Goal: Task Accomplishment & Management: Complete application form

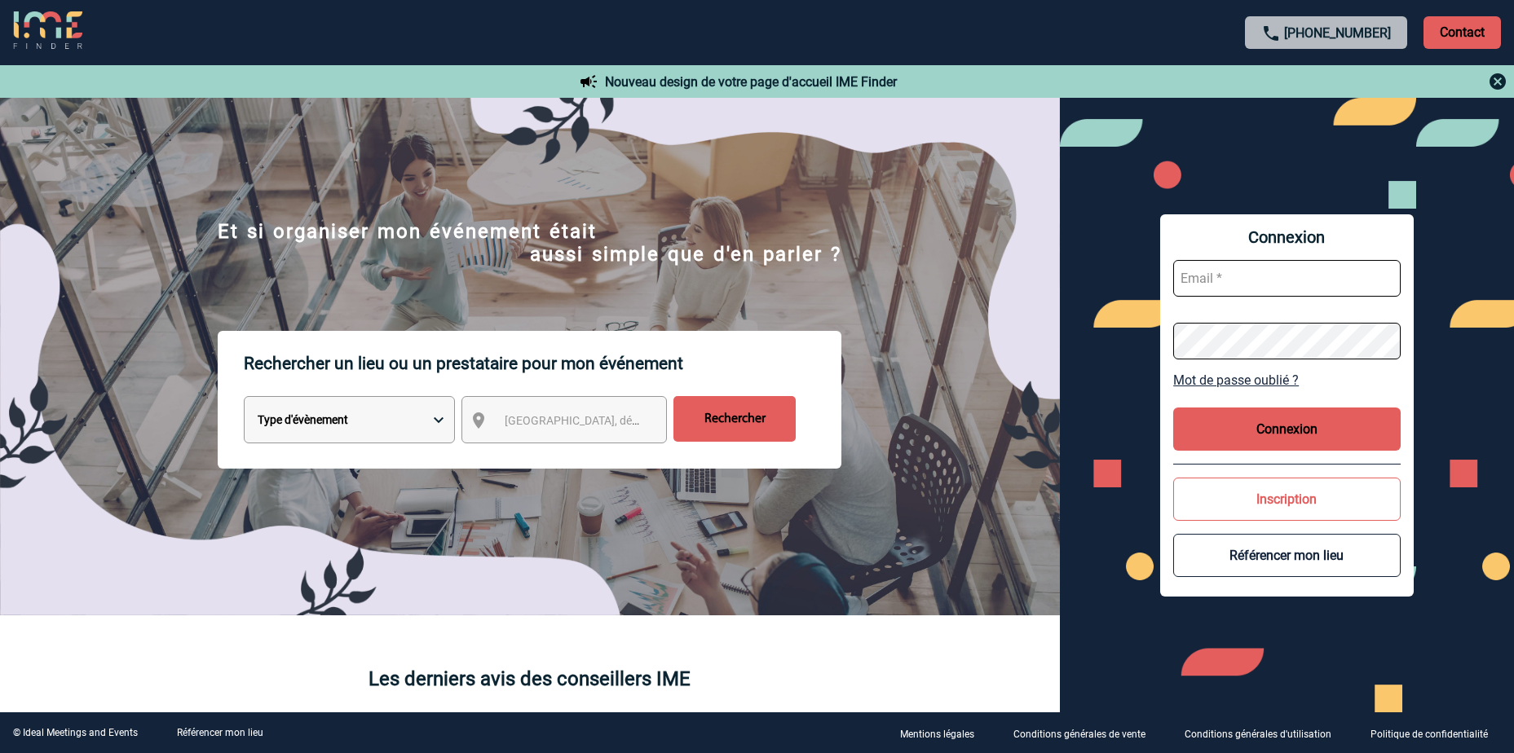
click at [1278, 267] on input "text" at bounding box center [1286, 278] width 227 height 37
paste input "delphine.durand@antargaz.com"
type input "delphine.durand@antargaz.com"
click at [1327, 434] on button "Connexion" at bounding box center [1286, 429] width 227 height 43
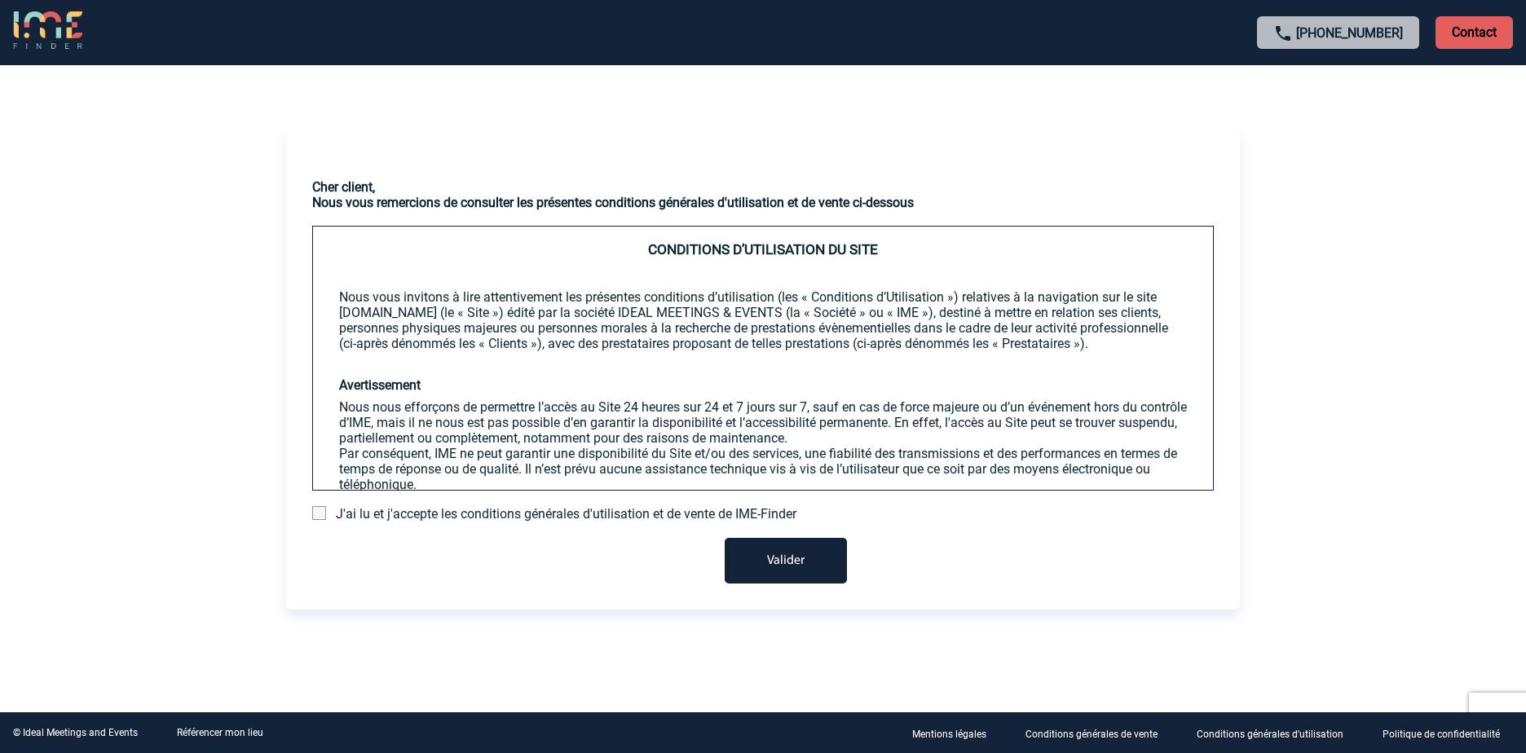
click at [316, 516] on span at bounding box center [319, 513] width 14 height 14
click at [0, 0] on input "checkbox" at bounding box center [0, 0] width 0 height 0
click at [779, 553] on button "Valider" at bounding box center [786, 561] width 122 height 46
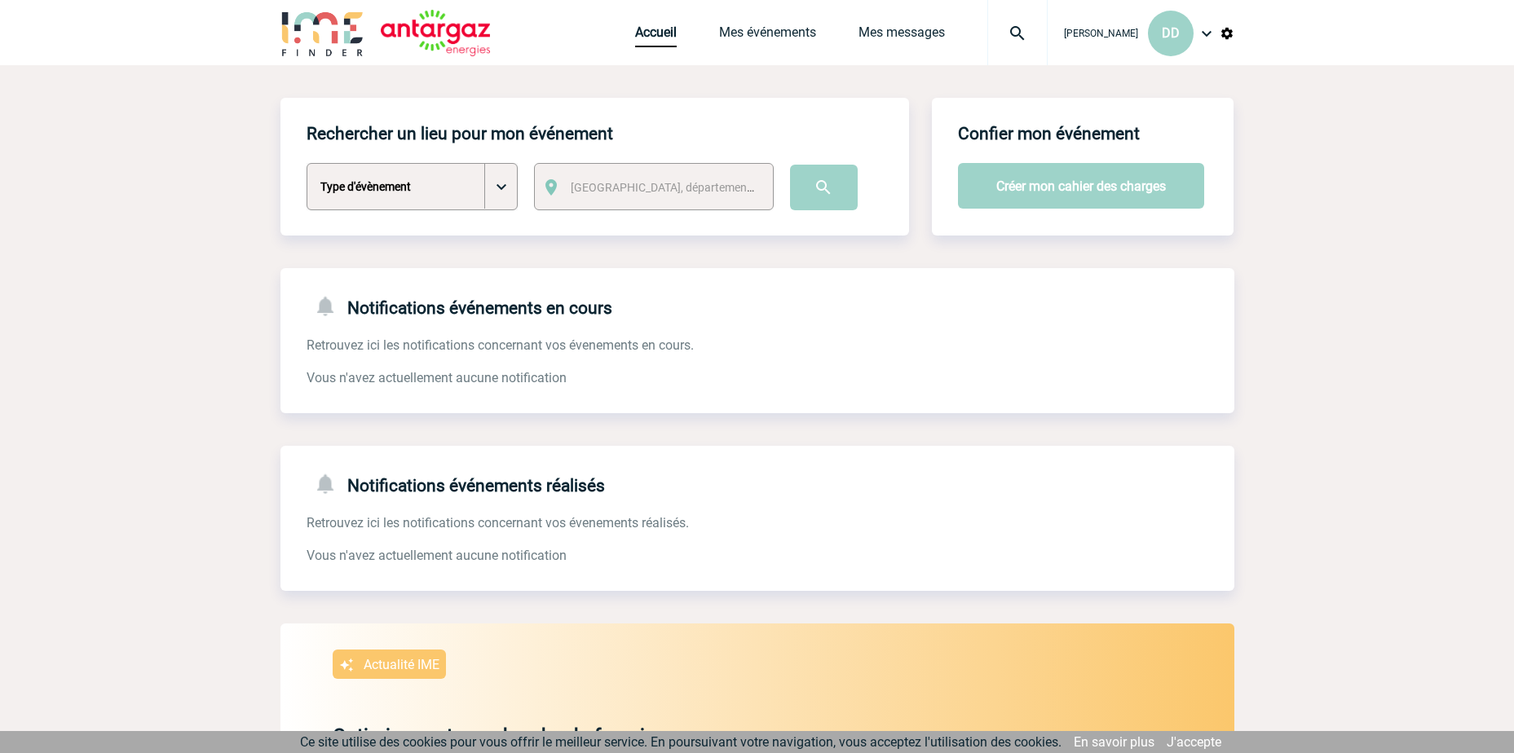
click at [489, 193] on select "Type d'évènement Séminaire avec nuitée Séminaire sans nuitée Repas de groupe Te…" at bounding box center [412, 186] width 211 height 47
select select "5"
click at [307, 164] on select "Type d'évènement Séminaire avec nuitée Séminaire sans nuitée Repas de groupe Te…" at bounding box center [412, 186] width 211 height 47
click at [713, 184] on span "[GEOGRAPHIC_DATA], département, région..." at bounding box center [667, 187] width 207 height 23
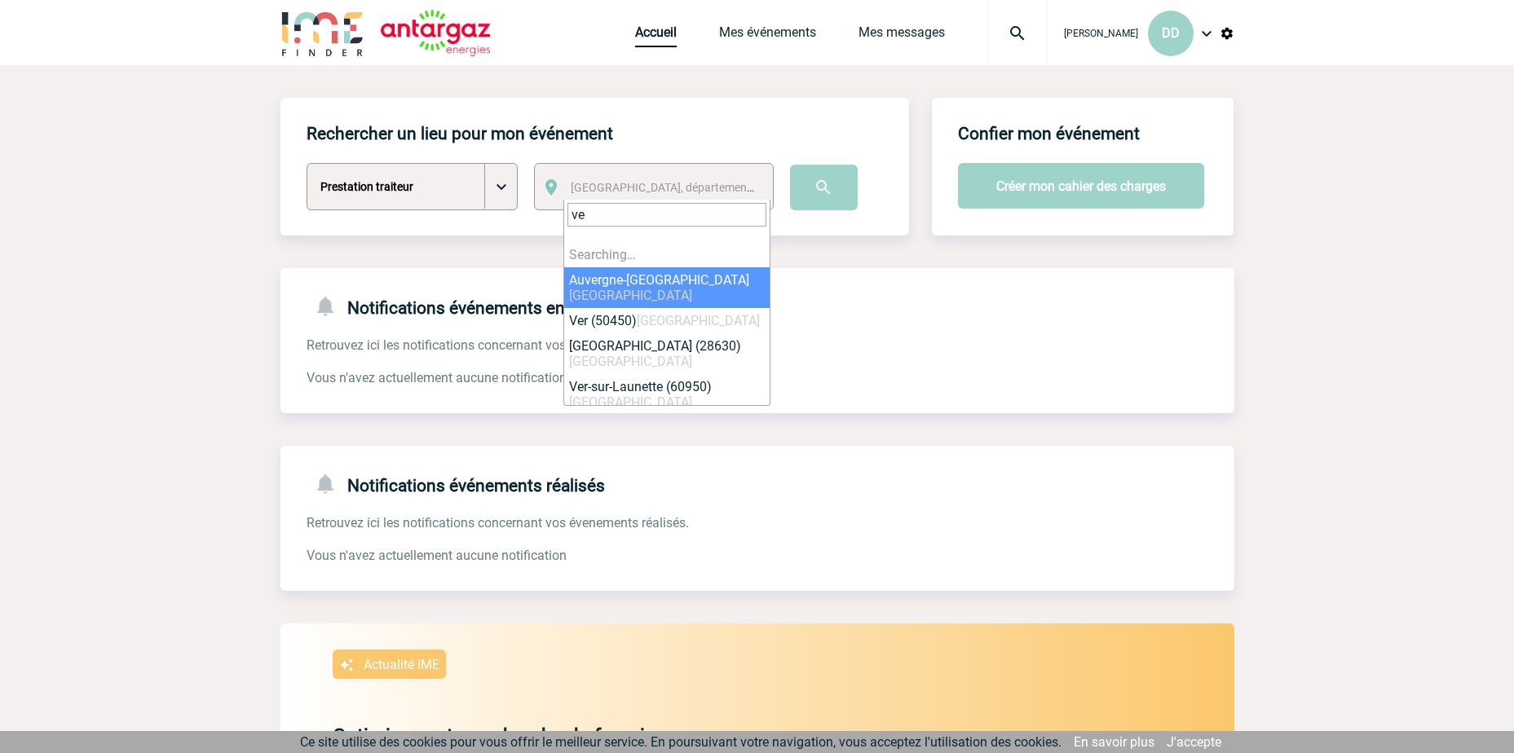
type input "v"
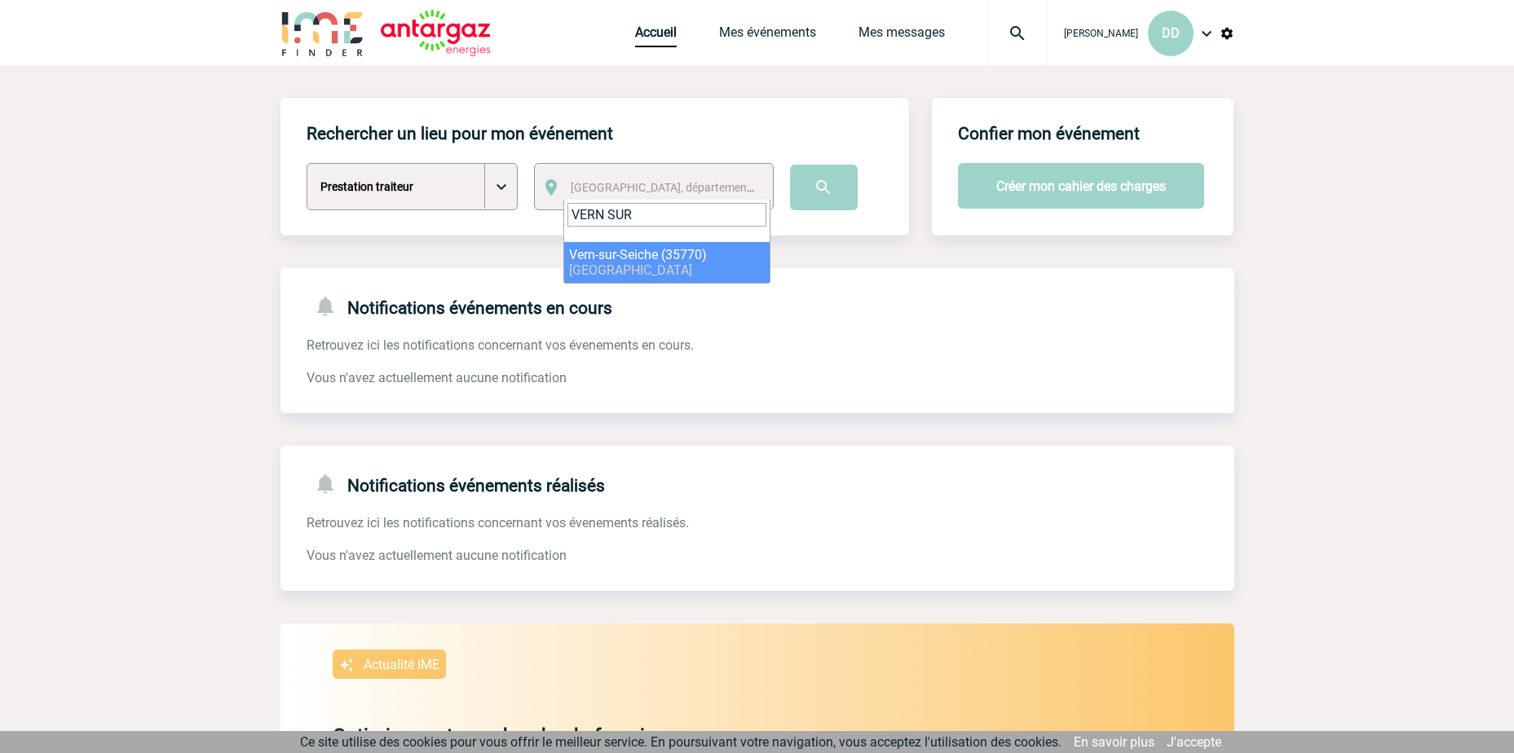
type input "VERN SUR"
select select "2322"
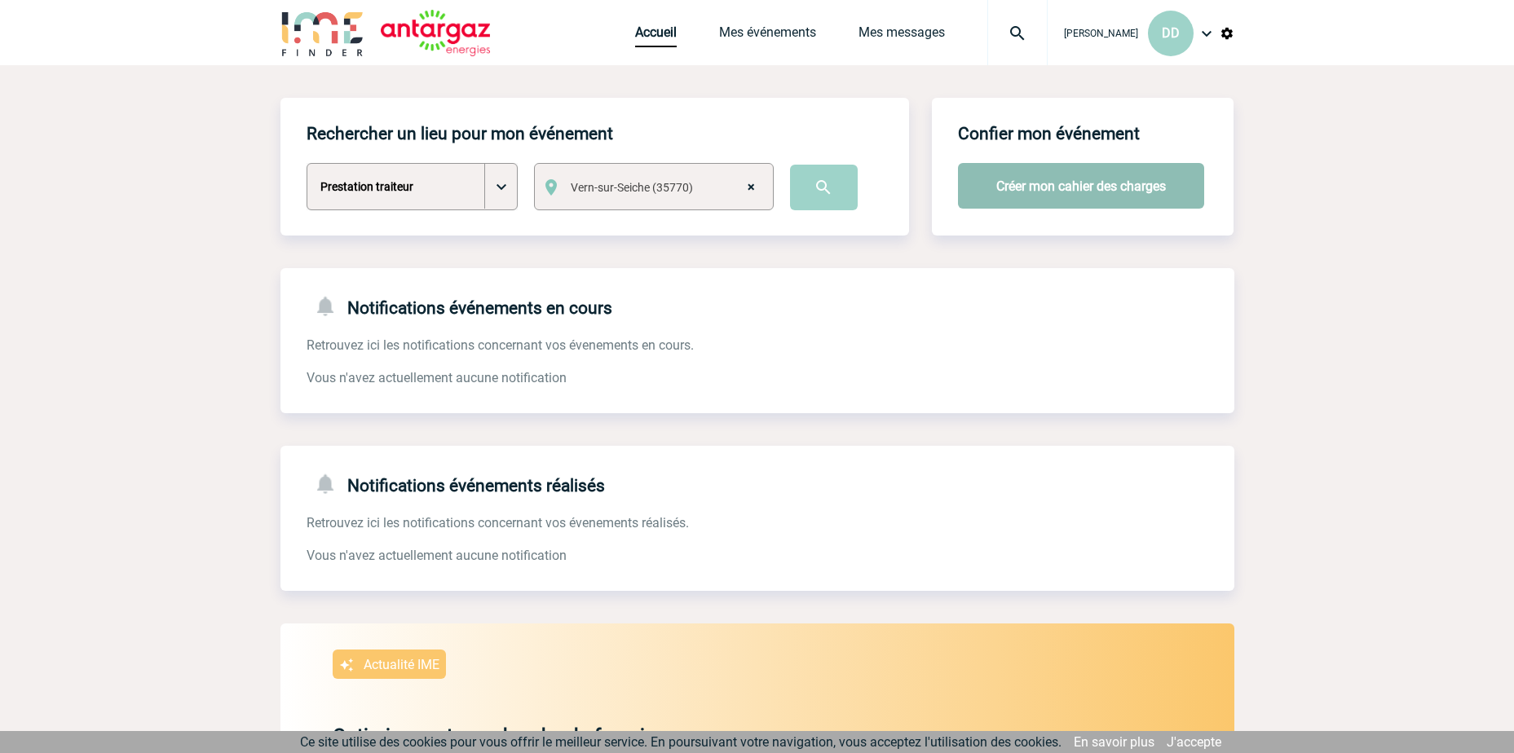
drag, startPoint x: 1053, startPoint y: 187, endPoint x: 1070, endPoint y: 191, distance: 16.8
click at [1053, 186] on button "Créer mon cahier des charges" at bounding box center [1081, 186] width 246 height 46
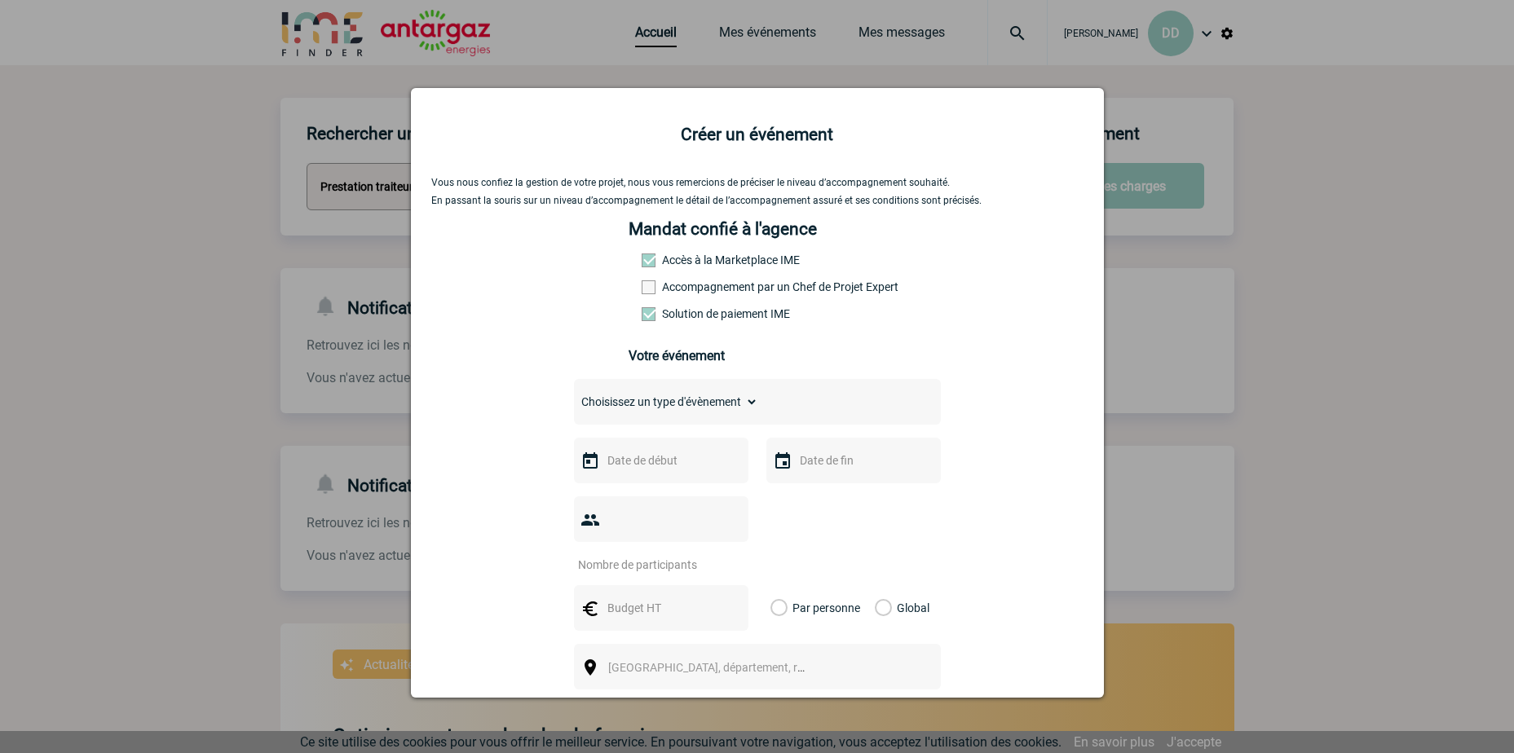
click at [743, 408] on select "Choisissez un type d'évènement Séminaire avec nuitée Séminaire sans nuitée Repa…" at bounding box center [666, 402] width 184 height 23
select select "5"
click at [574, 395] on select "Choisissez un type d'évènement Séminaire avec nuitée Séminaire sans nuitée Repa…" at bounding box center [666, 402] width 184 height 23
click at [585, 467] on img at bounding box center [591, 462] width 20 height 20
click at [586, 463] on img at bounding box center [591, 462] width 20 height 20
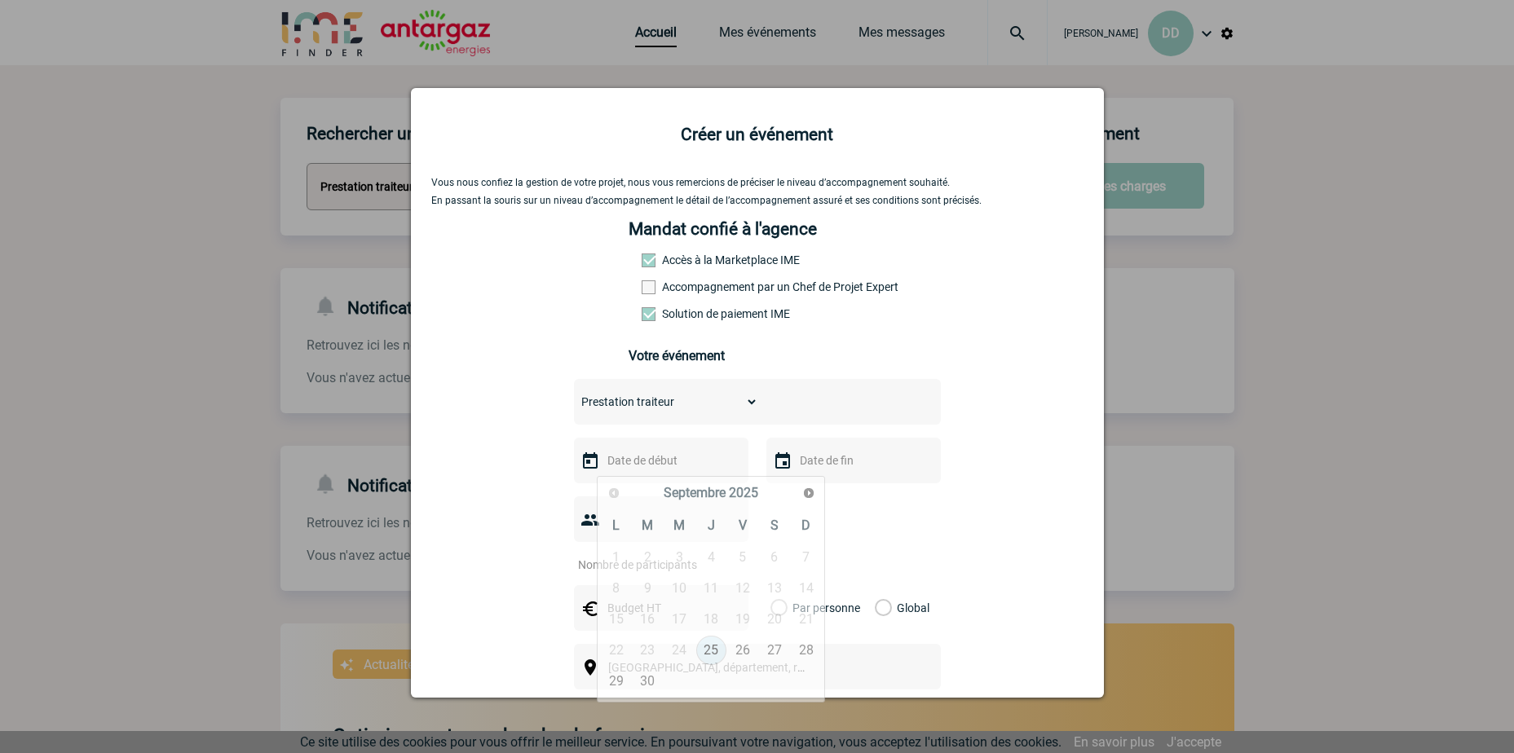
click at [660, 470] on input "text" at bounding box center [659, 460] width 113 height 21
click at [804, 493] on span "Suivant" at bounding box center [808, 493] width 13 height 13
click at [806, 493] on span "Suivant" at bounding box center [808, 493] width 13 height 13
click at [645, 586] on link "4" at bounding box center [648, 588] width 30 height 29
type input "[DATE]"
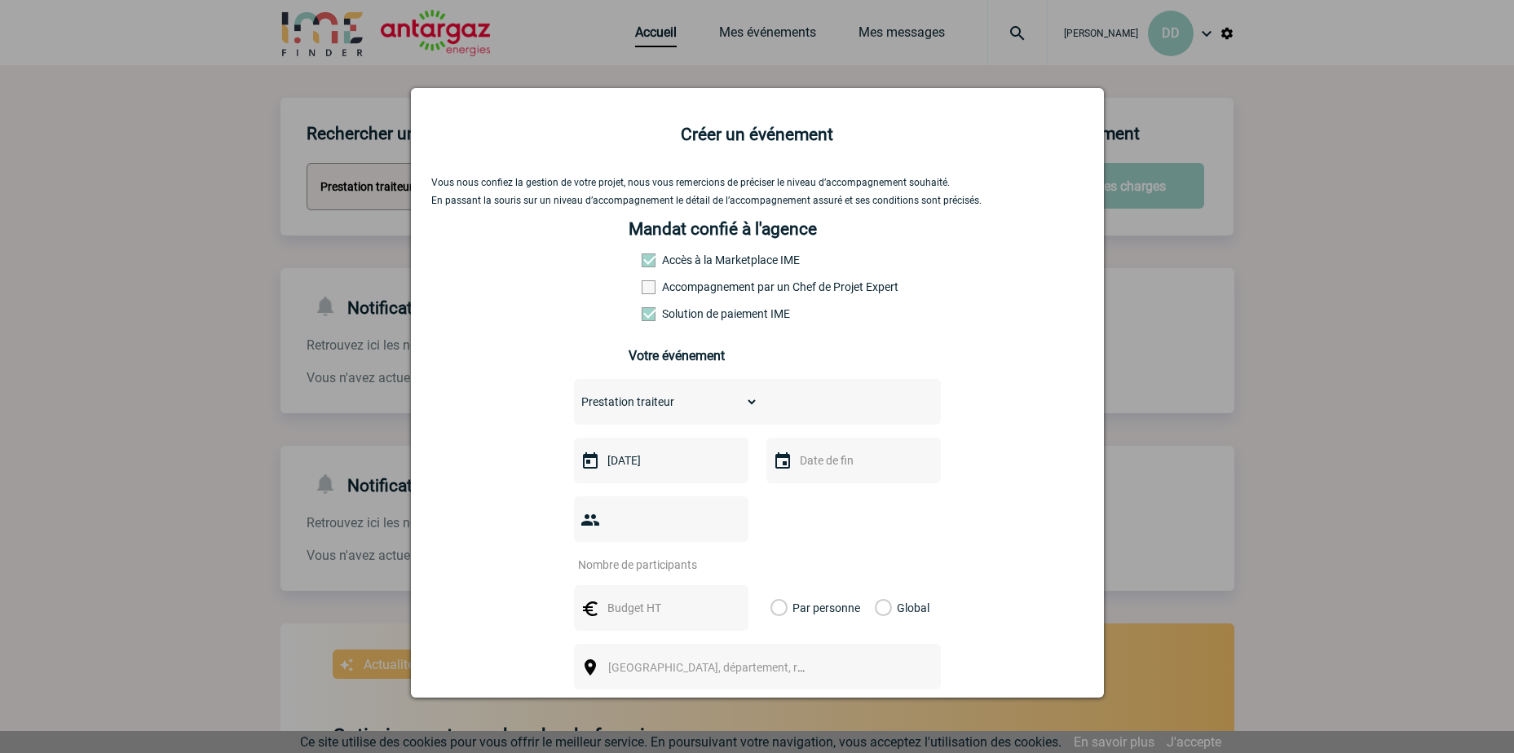
click at [779, 461] on img at bounding box center [783, 462] width 20 height 20
click at [812, 460] on input "text" at bounding box center [852, 460] width 113 height 21
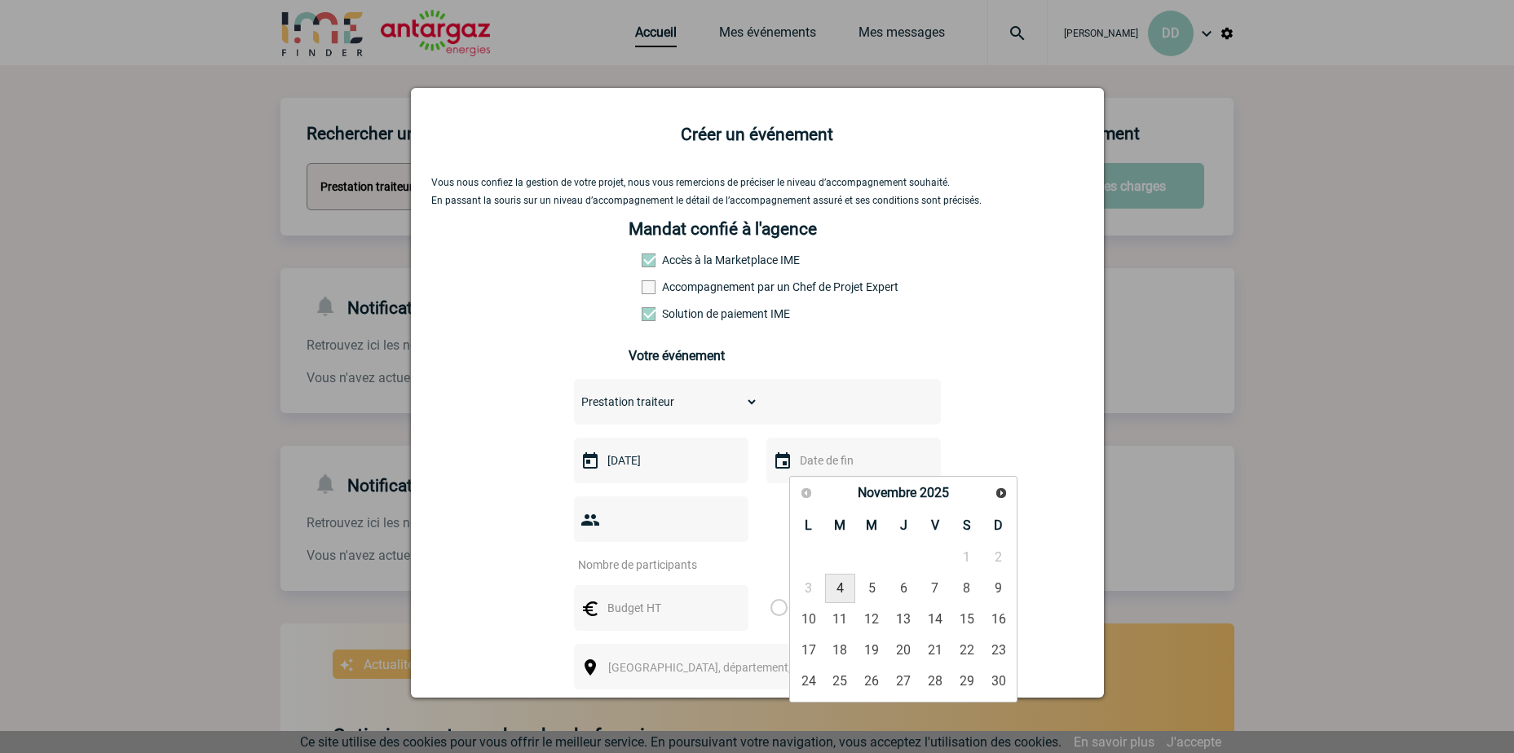
click at [845, 588] on link "4" at bounding box center [840, 588] width 30 height 29
type input "[DATE]"
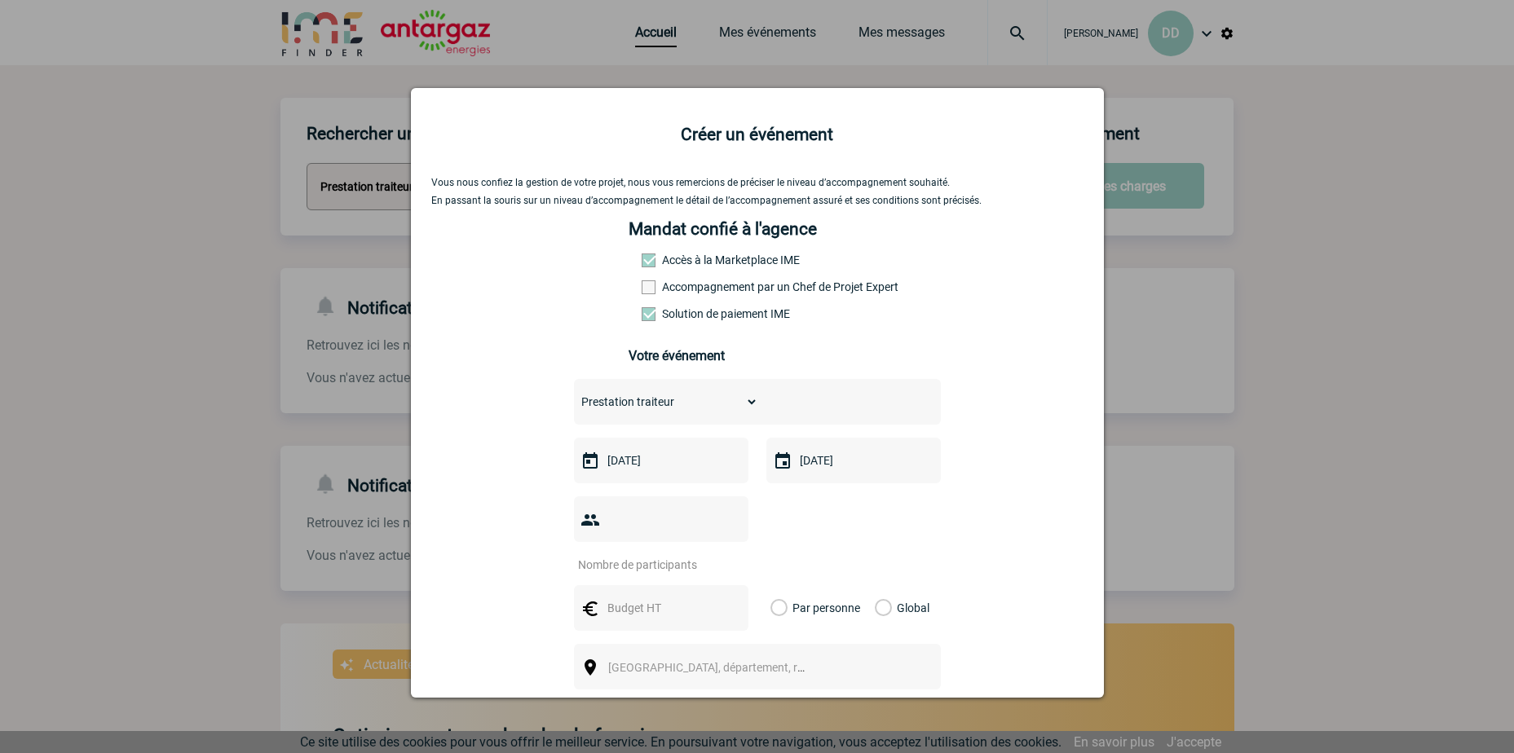
click at [656, 554] on input "number" at bounding box center [650, 564] width 153 height 21
type input "27"
click at [678, 598] on input "text" at bounding box center [659, 608] width 113 height 21
click at [651, 585] on div at bounding box center [661, 608] width 174 height 46
click at [656, 598] on input "text" at bounding box center [659, 608] width 113 height 21
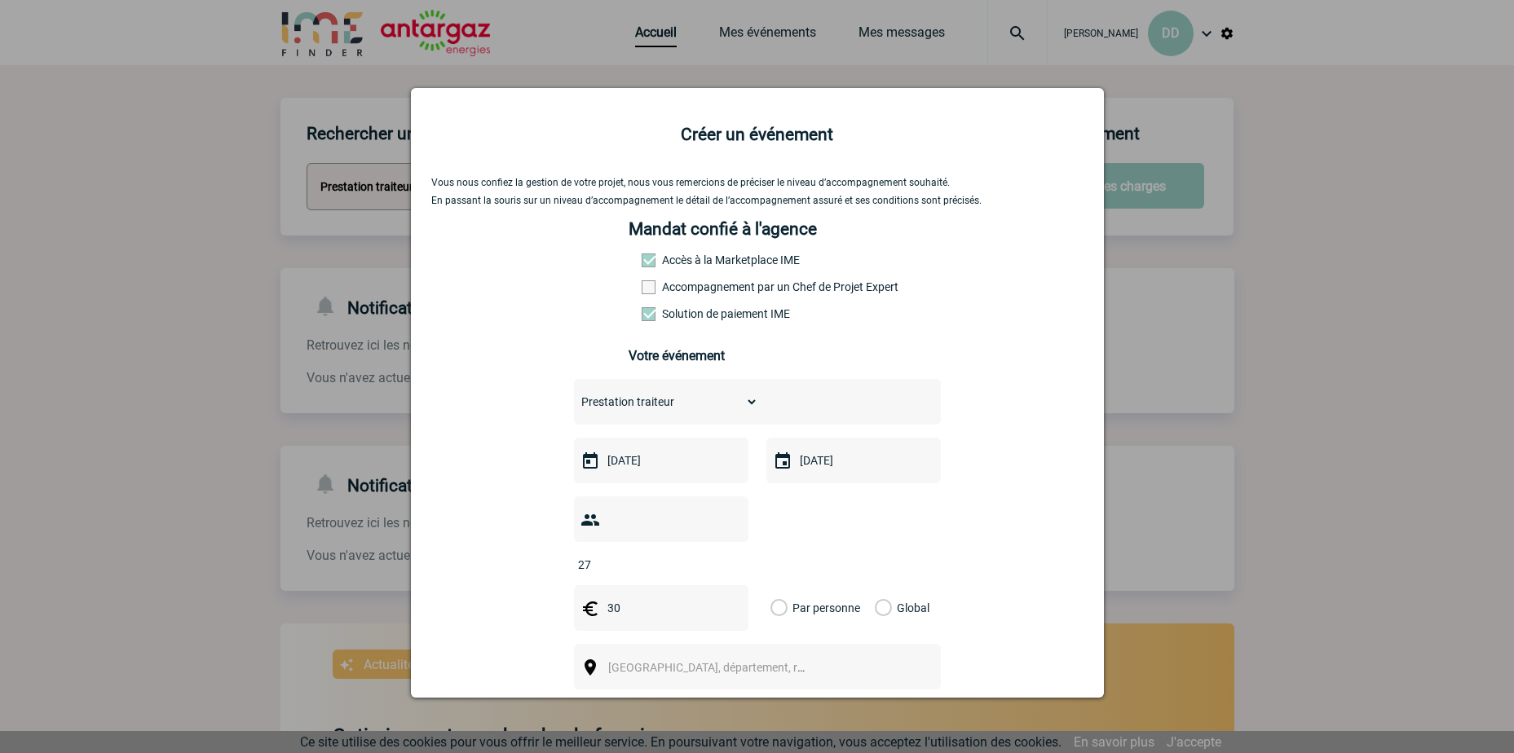
drag, startPoint x: 647, startPoint y: 581, endPoint x: 595, endPoint y: 577, distance: 52.3
click at [595, 585] on div "30" at bounding box center [661, 608] width 174 height 46
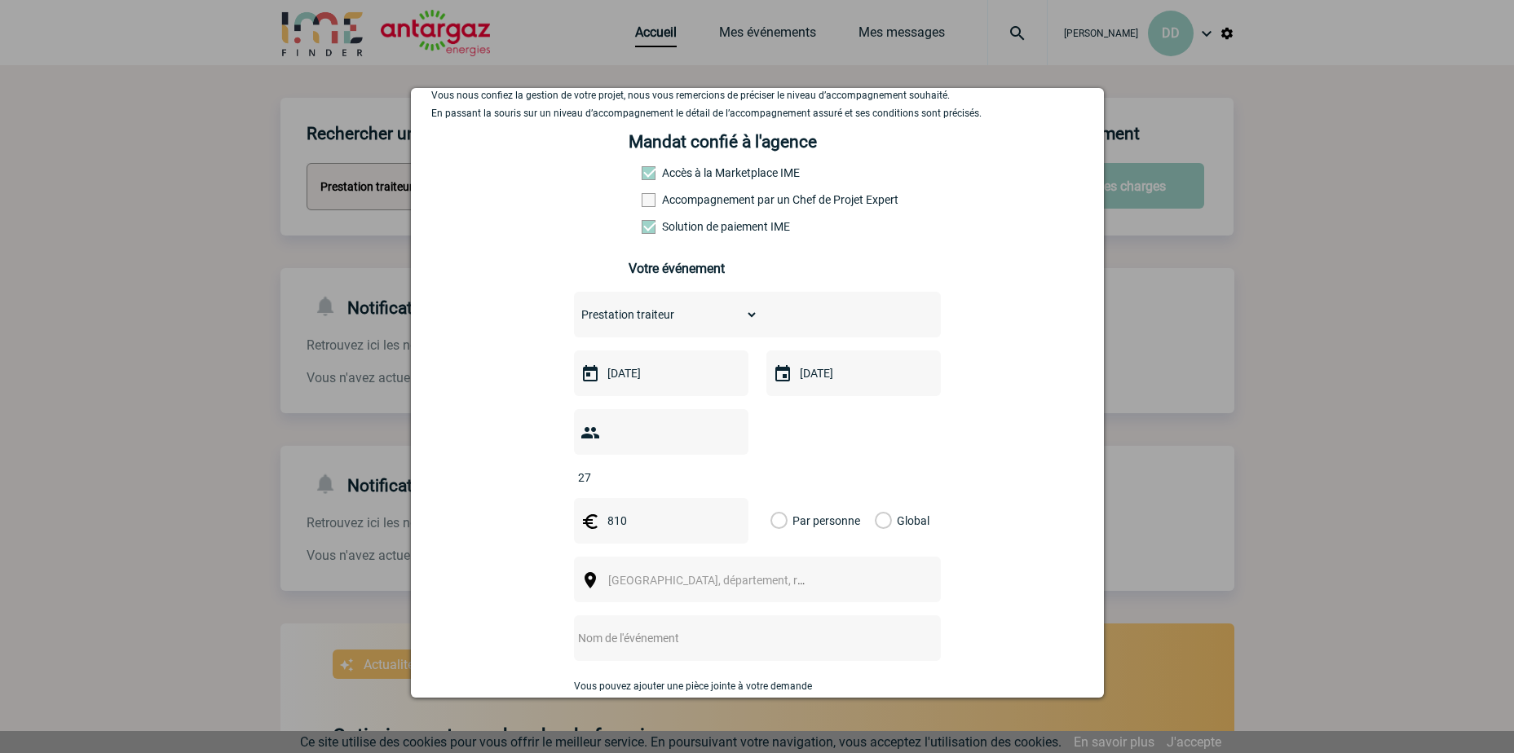
scroll to position [221, 0]
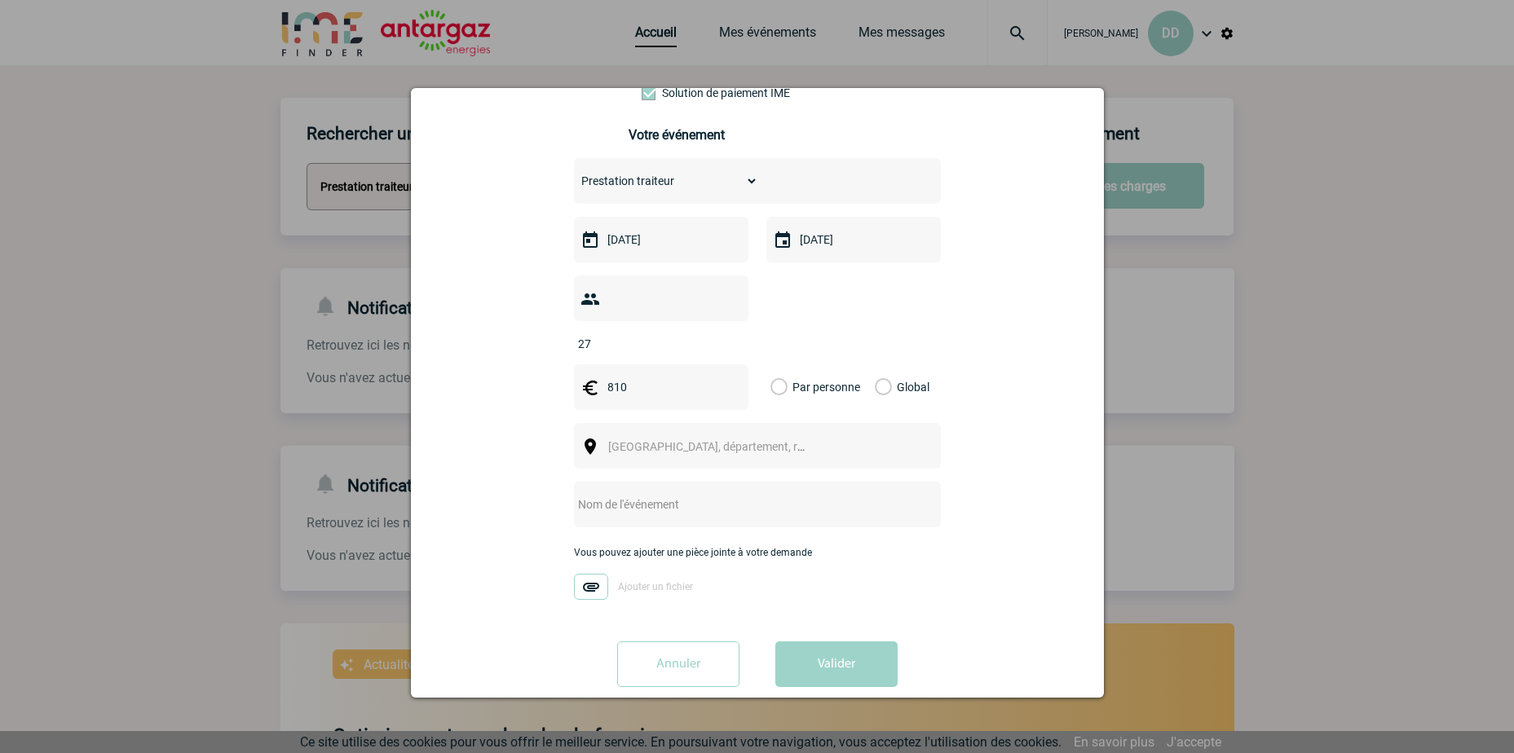
drag, startPoint x: 642, startPoint y: 365, endPoint x: 603, endPoint y: 365, distance: 38.3
click at [603, 377] on input "810" at bounding box center [659, 387] width 113 height 21
type input "30"
click at [771, 364] on label "Par personne" at bounding box center [779, 387] width 18 height 46
click at [0, 0] on input "Par personne" at bounding box center [0, 0] width 0 height 0
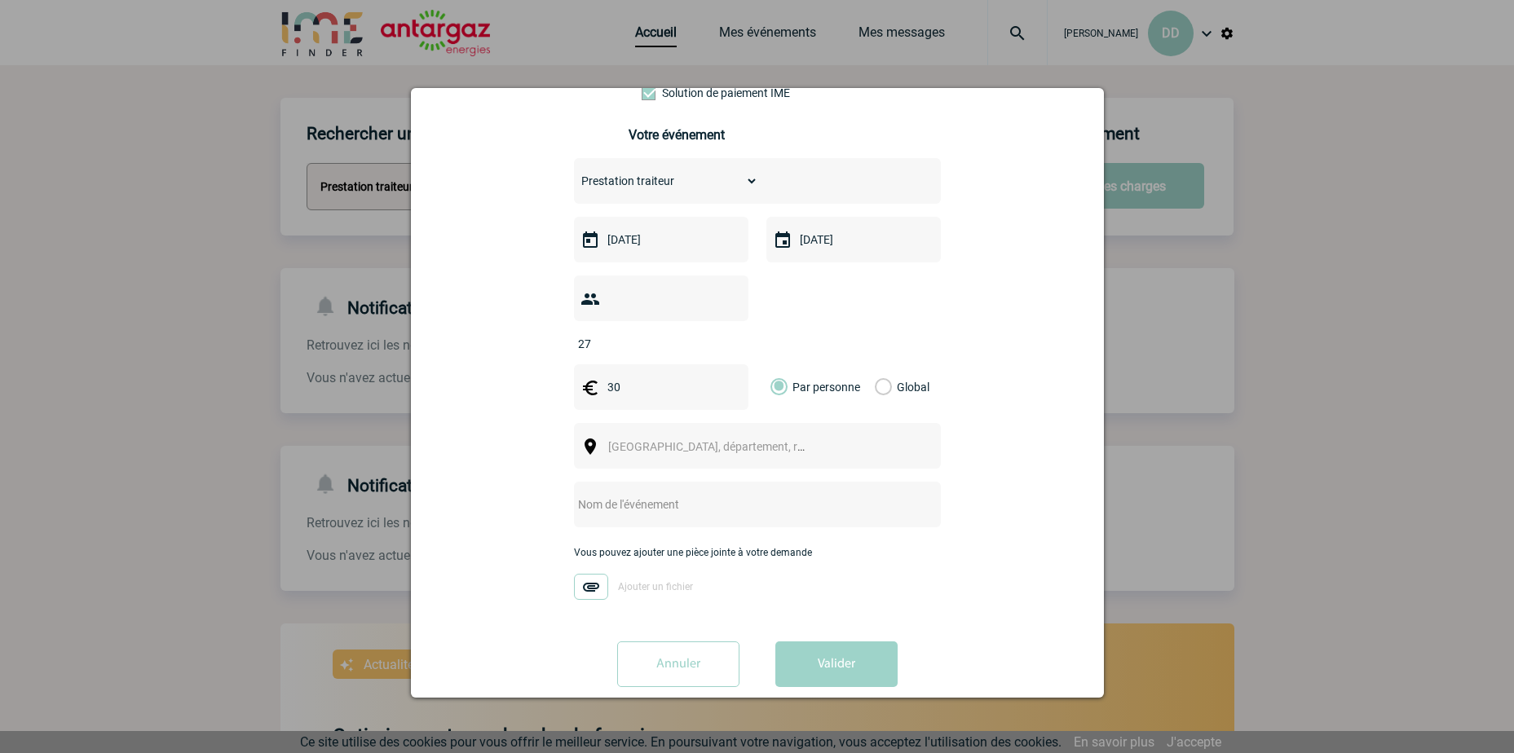
click at [662, 440] on span "[GEOGRAPHIC_DATA], département, région..." at bounding box center [721, 446] width 227 height 13
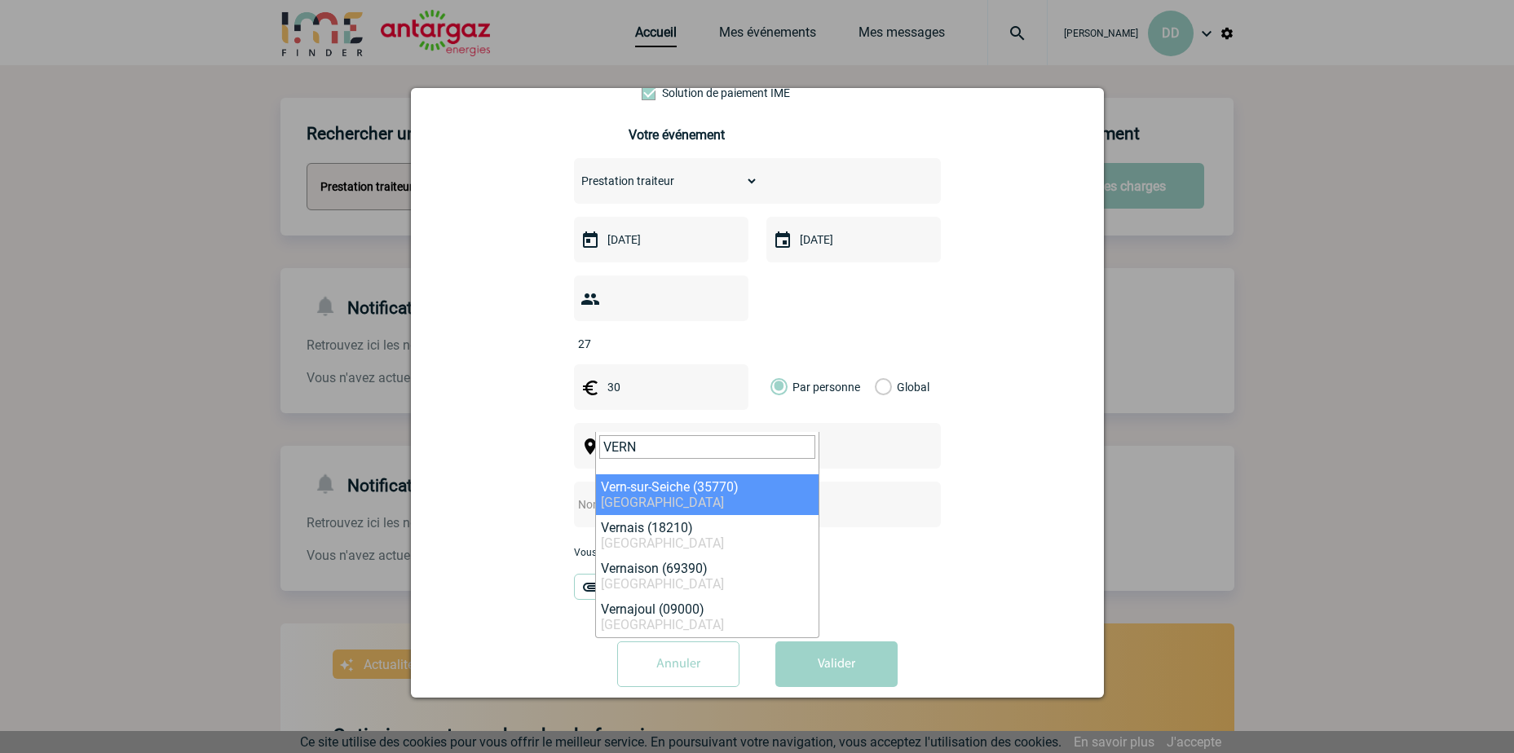
type input "VERN"
select select "2322"
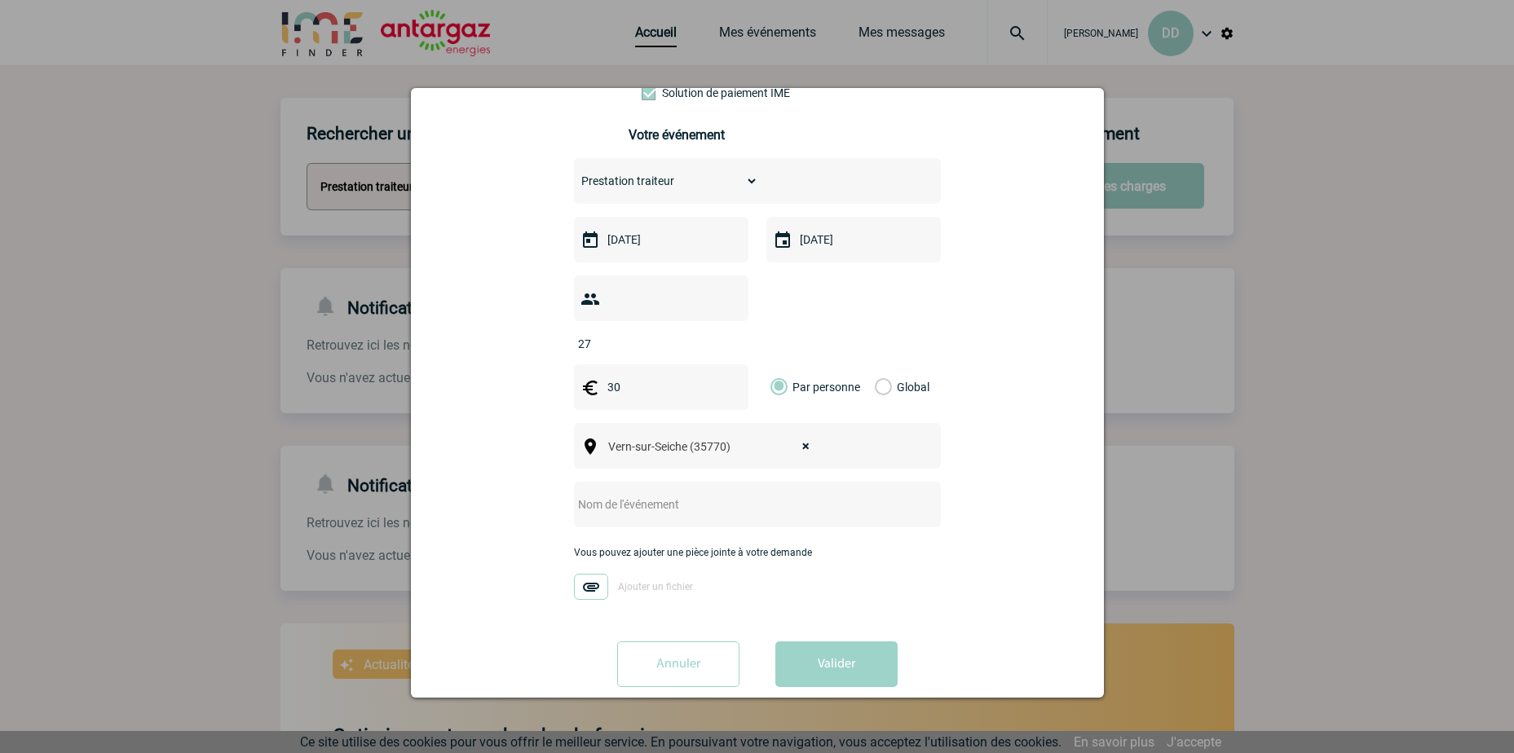
click at [669, 494] on input "text" at bounding box center [736, 504] width 324 height 21
type input "REVUE ANNUELLE DLN"
click at [581, 574] on img at bounding box center [591, 587] width 34 height 26
click at [0, 0] on input "Ajouter un fichier" at bounding box center [0, 0] width 0 height 0
click at [589, 574] on img at bounding box center [591, 587] width 34 height 26
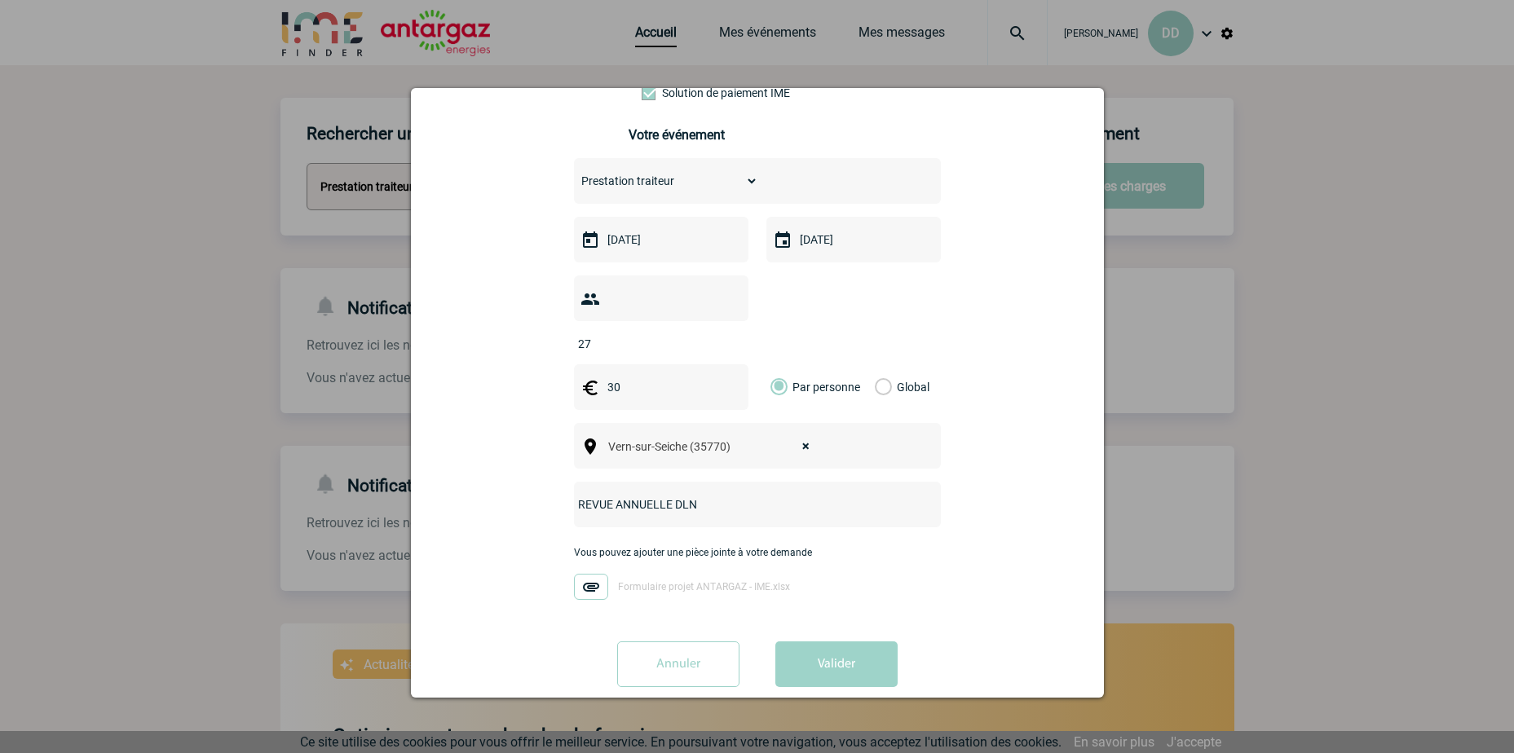
click at [0, 0] on input "Formulaire projet ANTARGAZ - IME.xlsx" at bounding box center [0, 0] width 0 height 0
click at [856, 650] on button "Valider" at bounding box center [836, 665] width 122 height 46
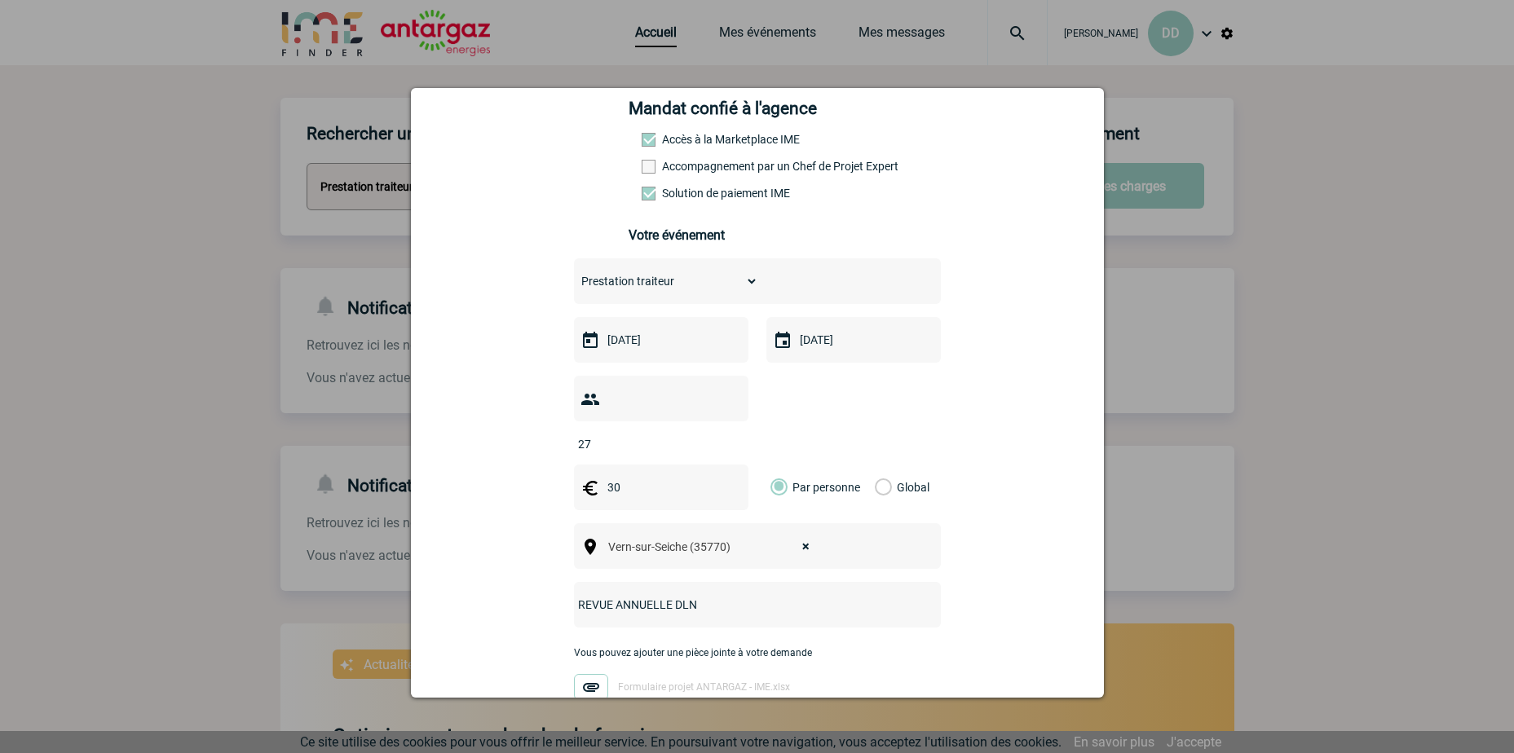
scroll to position [0, 0]
